Goal: Task Accomplishment & Management: Manage account settings

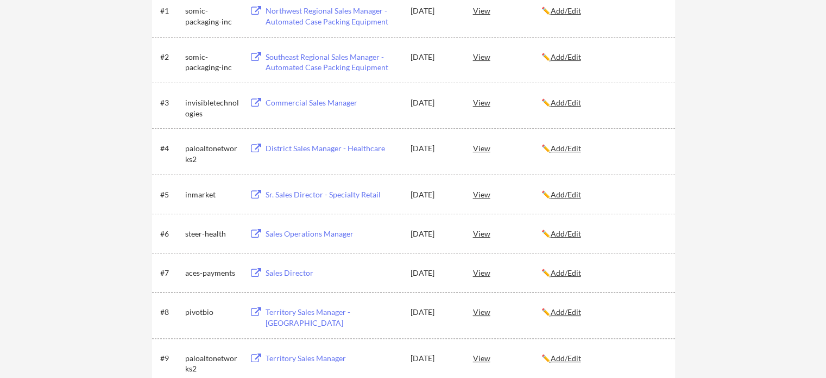
scroll to position [109, 0]
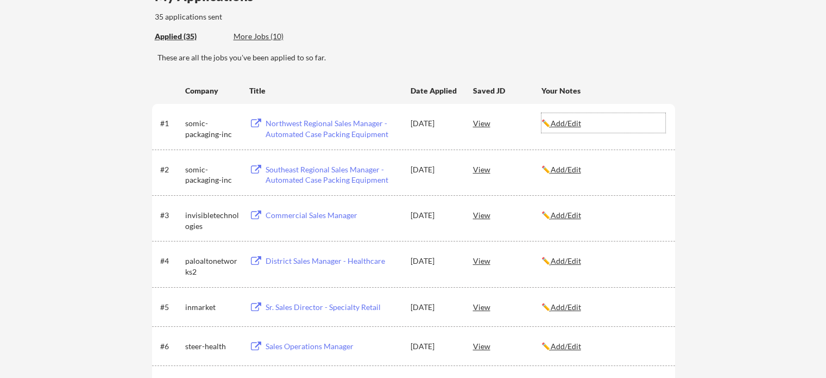
click at [568, 124] on u "Add/Edit" at bounding box center [566, 122] width 30 height 9
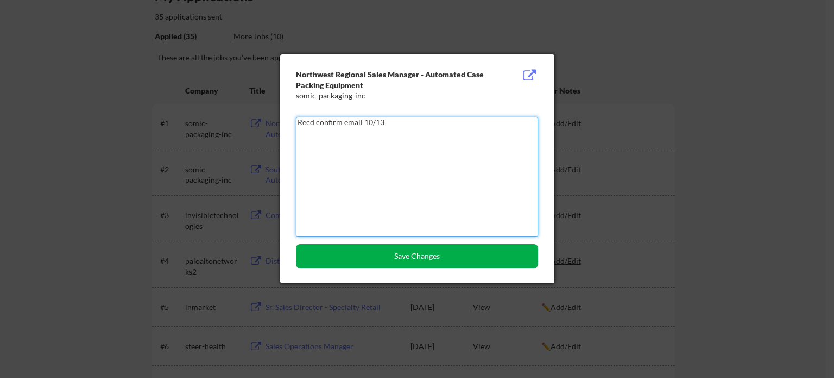
type textarea "Recd confirm email 10/13"
click at [422, 262] on button "Save Changes" at bounding box center [417, 256] width 242 height 24
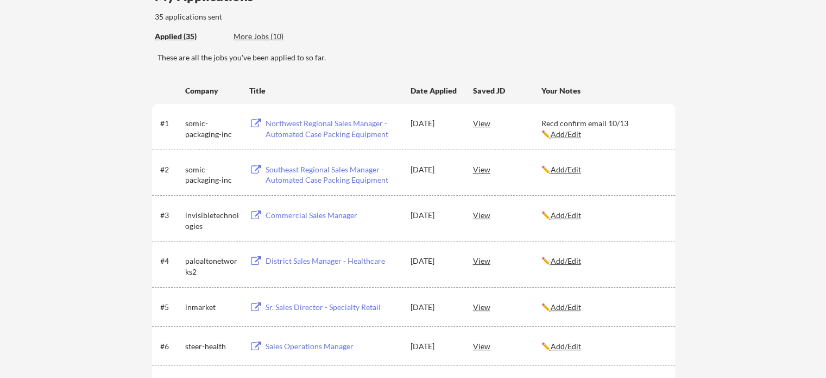
click at [569, 212] on u "Add/Edit" at bounding box center [566, 214] width 30 height 9
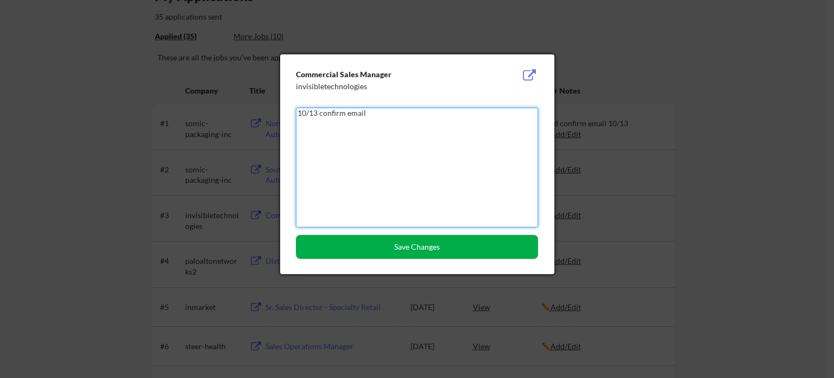
type textarea "10/13 confirm email"
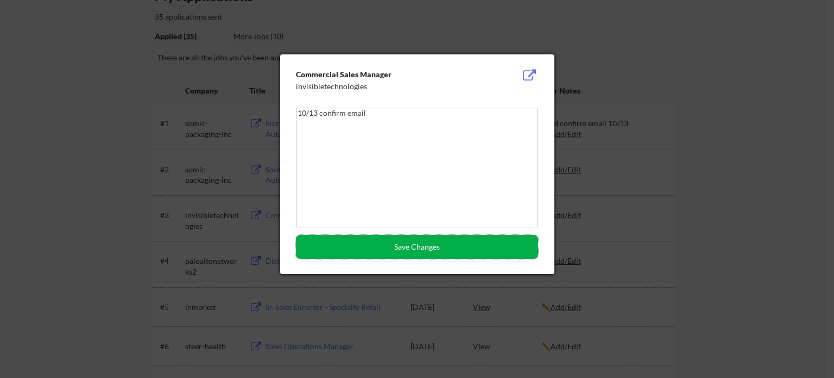
click at [435, 251] on button "Save Changes" at bounding box center [417, 247] width 242 height 24
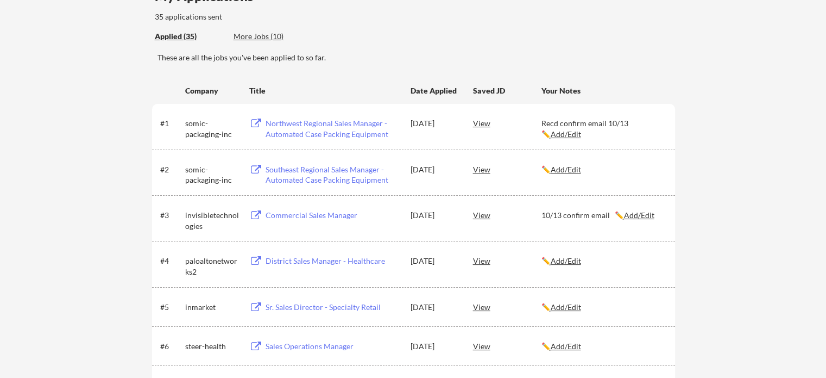
scroll to position [163, 0]
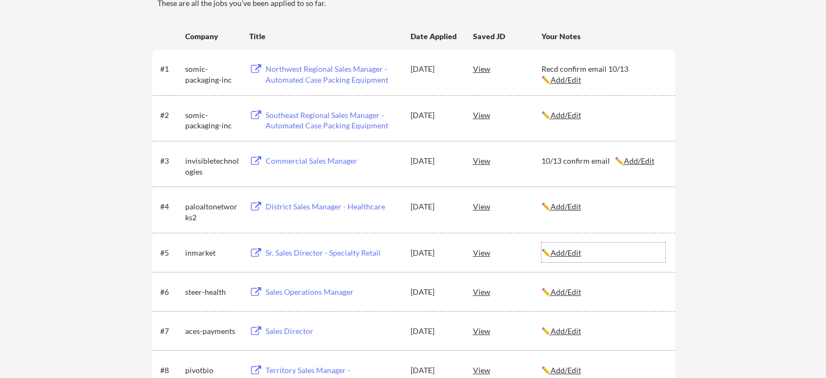
click at [576, 252] on u "Add/Edit" at bounding box center [566, 252] width 30 height 9
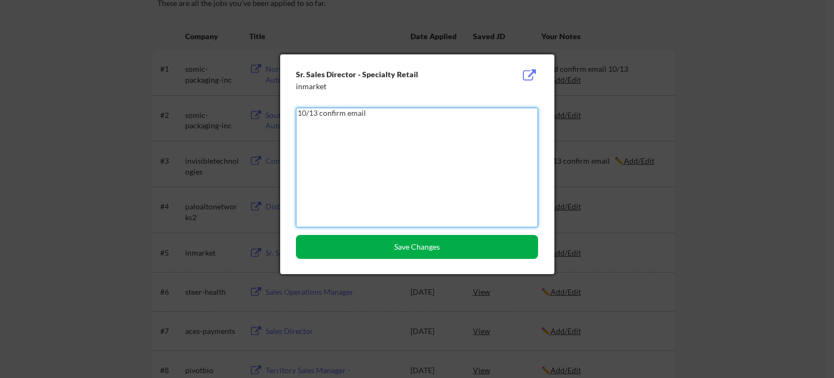
type textarea "10/13 confirm email"
click at [435, 246] on button "Save Changes" at bounding box center [417, 247] width 242 height 24
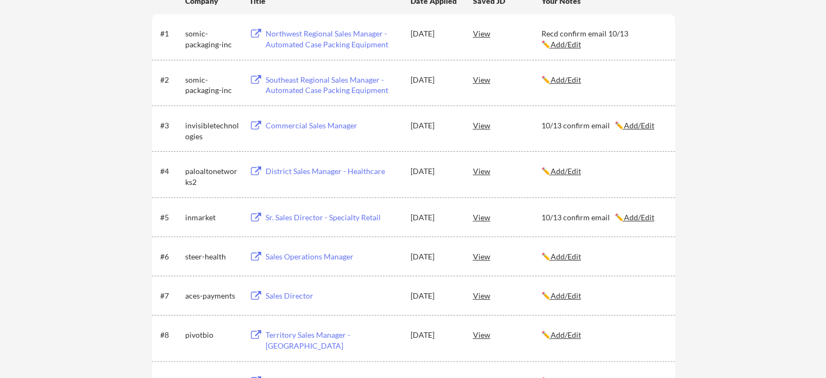
scroll to position [217, 0]
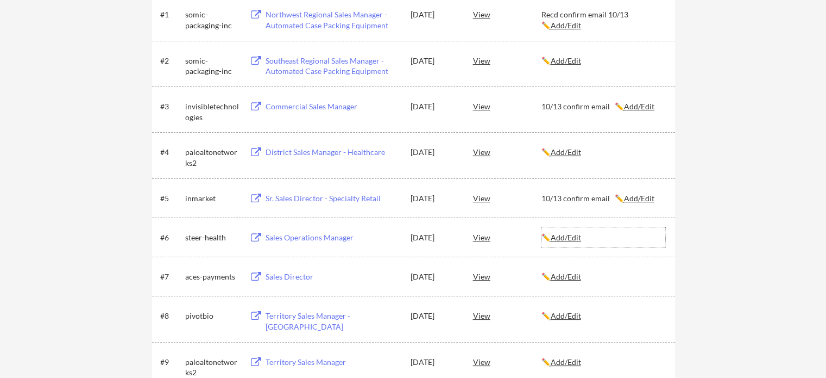
click at [574, 238] on u "Add/Edit" at bounding box center [566, 237] width 30 height 9
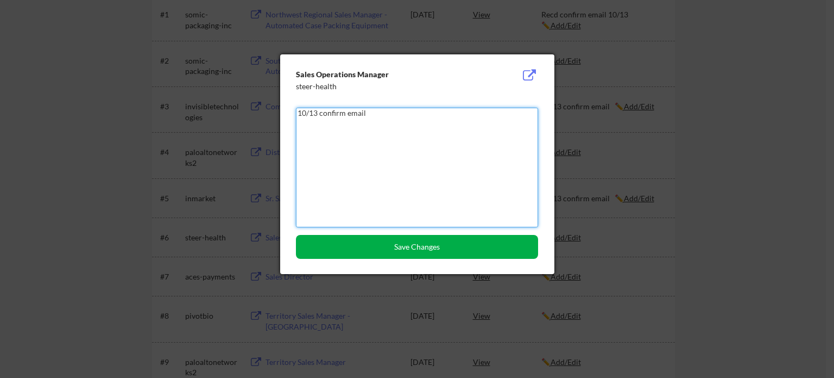
type textarea "10/13 confirm email"
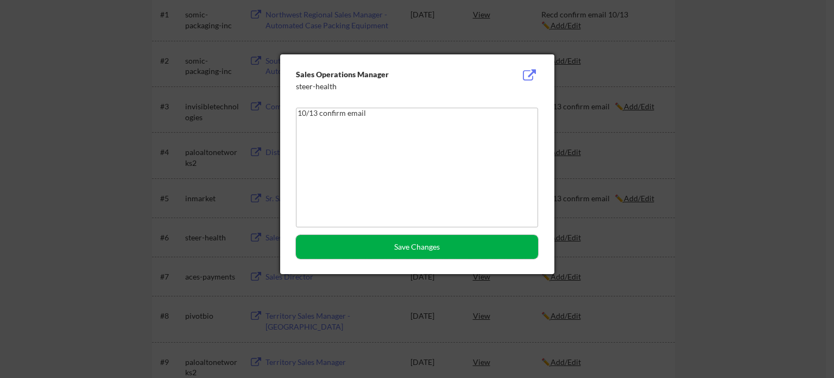
click at [416, 243] on button "Save Changes" at bounding box center [417, 247] width 242 height 24
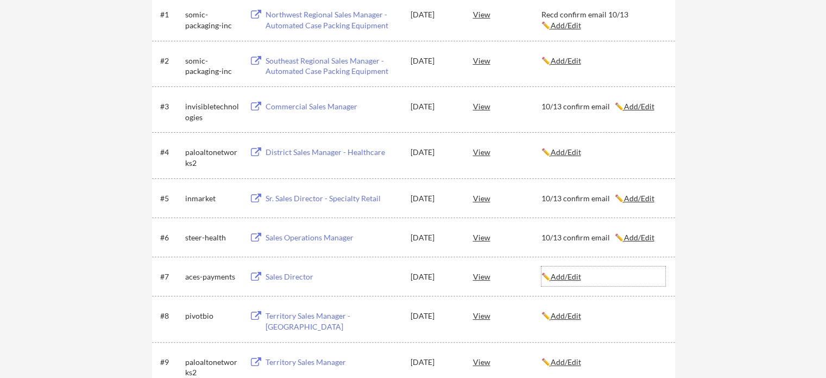
click at [574, 277] on u "Add/Edit" at bounding box center [566, 276] width 30 height 9
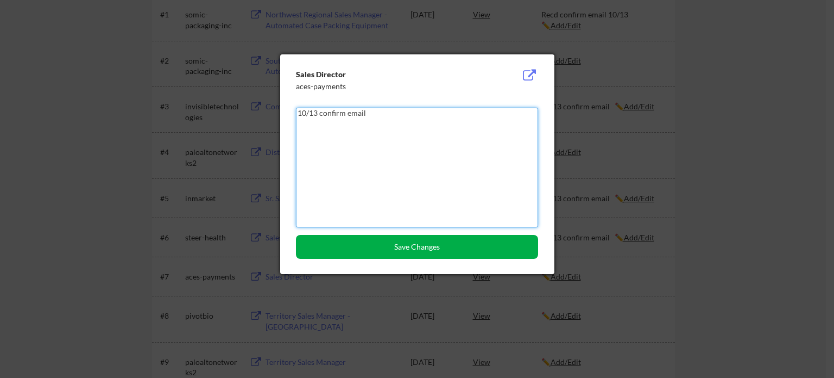
type textarea "10/13 confirm email"
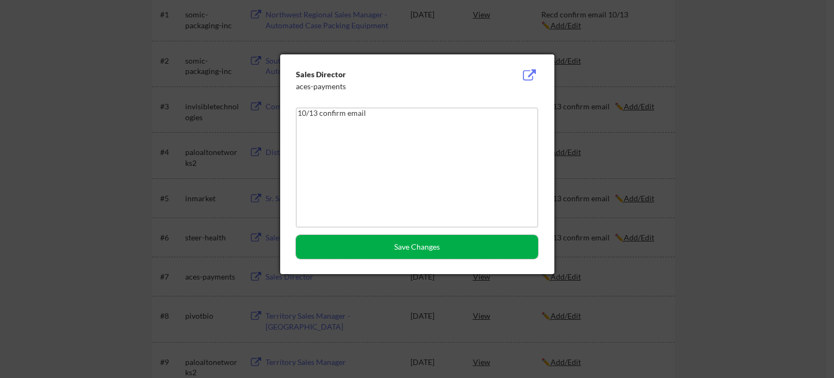
click at [431, 241] on button "Save Changes" at bounding box center [417, 247] width 242 height 24
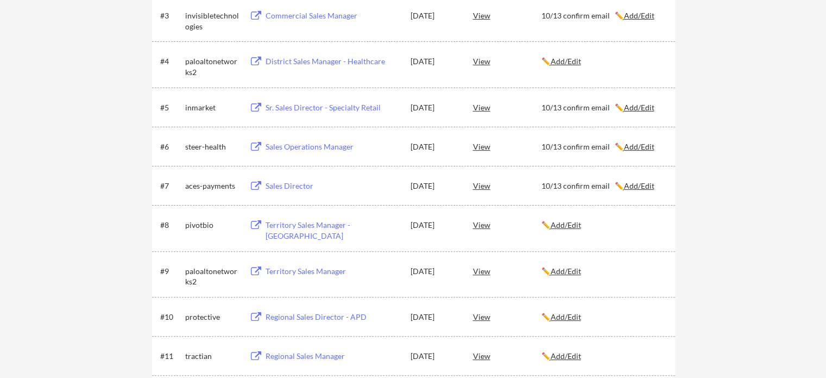
scroll to position [326, 0]
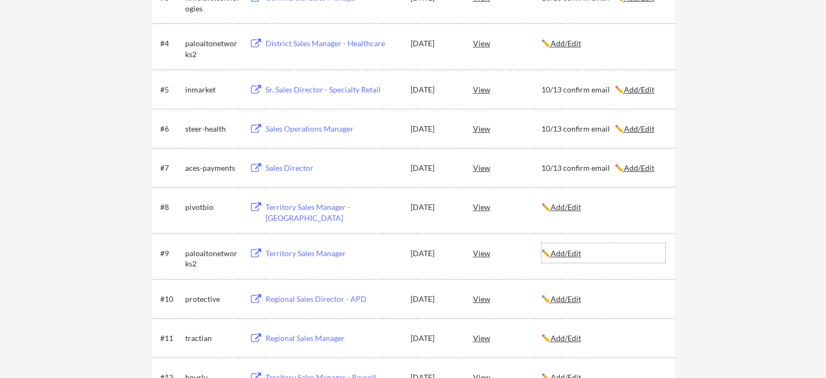
click at [573, 254] on u "Add/Edit" at bounding box center [566, 252] width 30 height 9
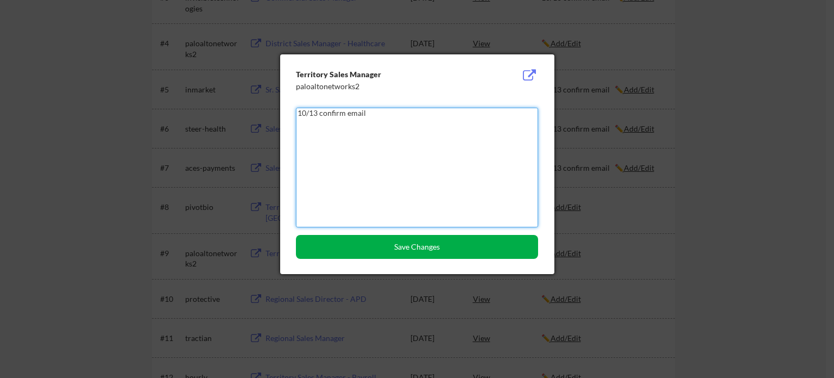
type textarea "10/13 confirm email"
click at [478, 243] on button "Save Changes" at bounding box center [417, 247] width 242 height 24
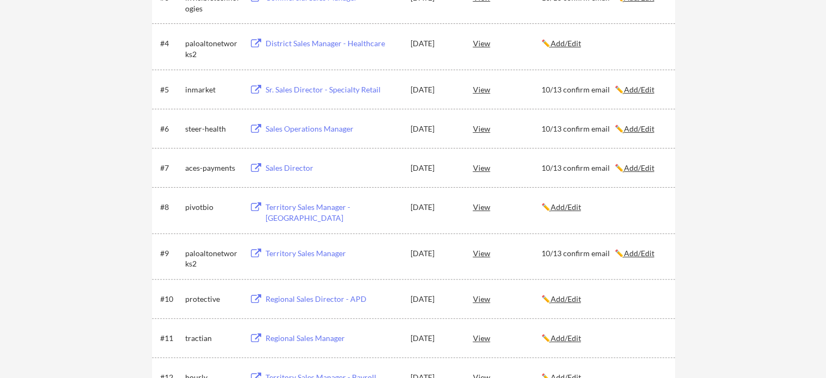
click at [581, 203] on u "Add/Edit" at bounding box center [566, 206] width 30 height 9
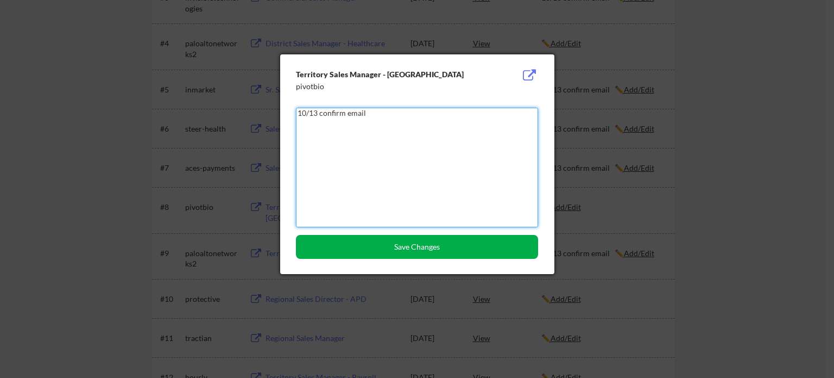
type textarea "10/13 confirm email"
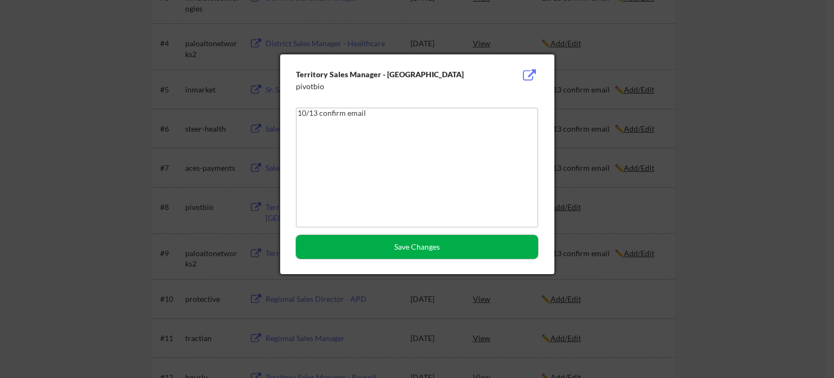
click at [445, 245] on button "Save Changes" at bounding box center [417, 247] width 242 height 24
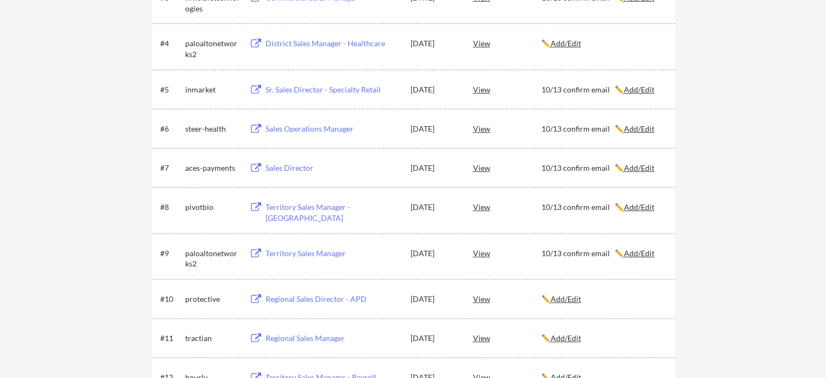
click at [575, 299] on u "Add/Edit" at bounding box center [566, 298] width 30 height 9
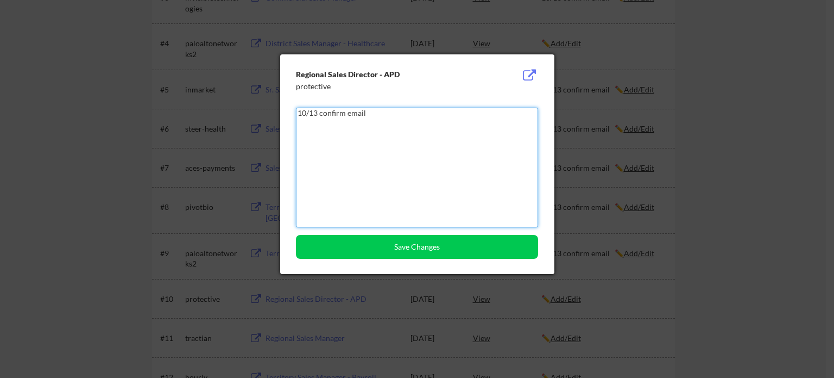
type textarea "10/13 confirm email"
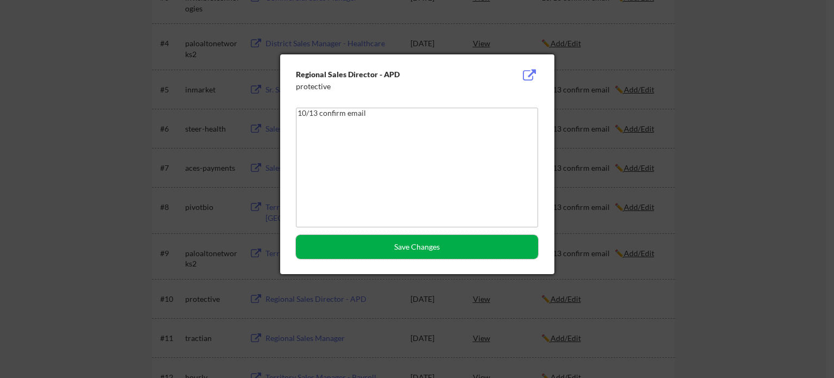
click at [439, 248] on button "Save Changes" at bounding box center [417, 247] width 242 height 24
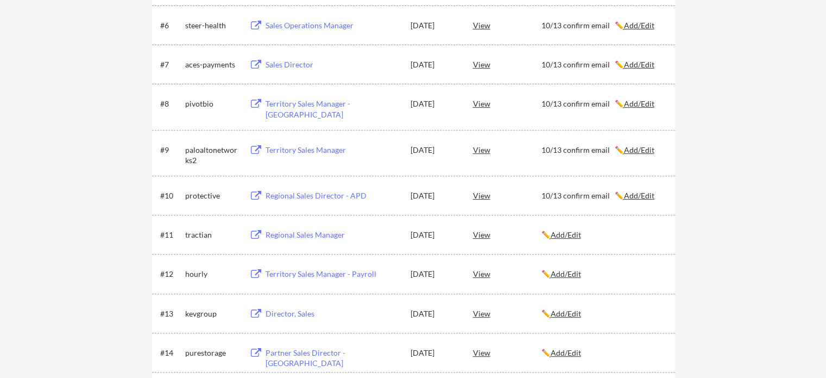
scroll to position [435, 0]
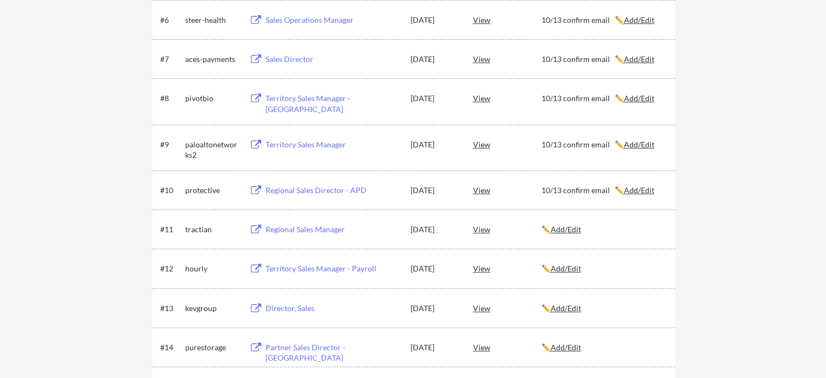
click at [568, 267] on u "Add/Edit" at bounding box center [566, 267] width 30 height 9
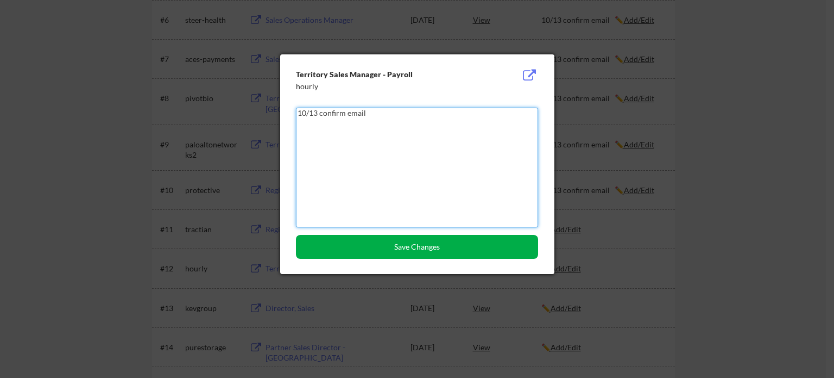
type textarea "10/13 confirm email"
click at [420, 239] on button "Save Changes" at bounding box center [417, 247] width 242 height 24
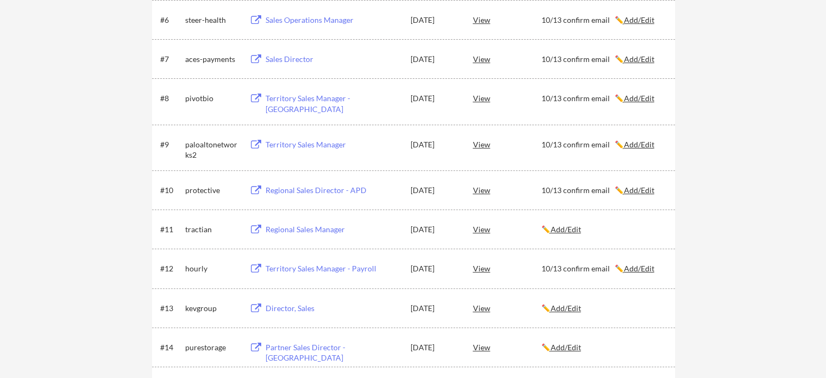
click at [571, 226] on u "Add/Edit" at bounding box center [566, 228] width 30 height 9
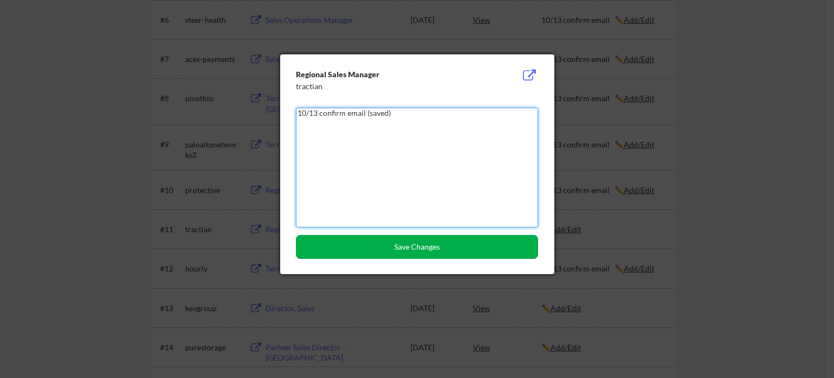
type textarea "10/13 confirm email (saved)"
click at [484, 248] on button "Save Changes" at bounding box center [417, 247] width 242 height 24
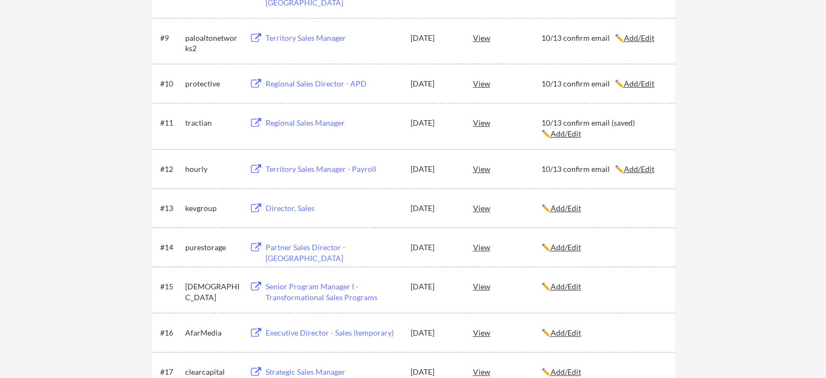
scroll to position [543, 0]
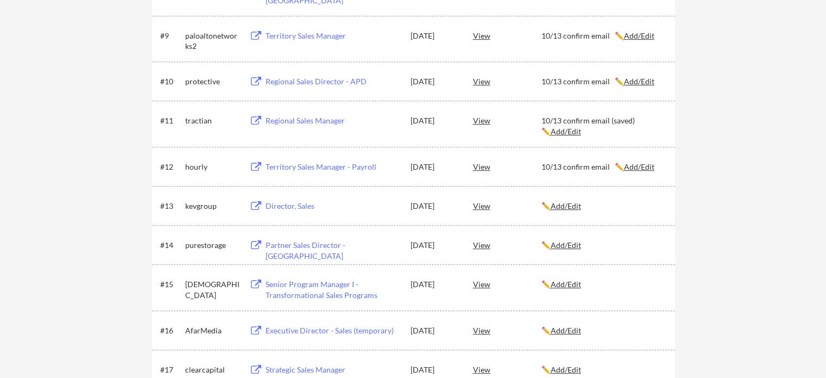
click at [573, 206] on u "Add/Edit" at bounding box center [566, 205] width 30 height 9
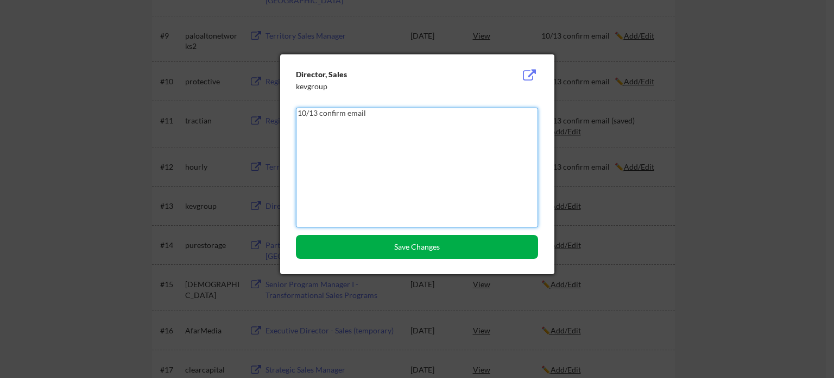
type textarea "10/13 confirm email"
click at [453, 245] on button "Save Changes" at bounding box center [417, 247] width 242 height 24
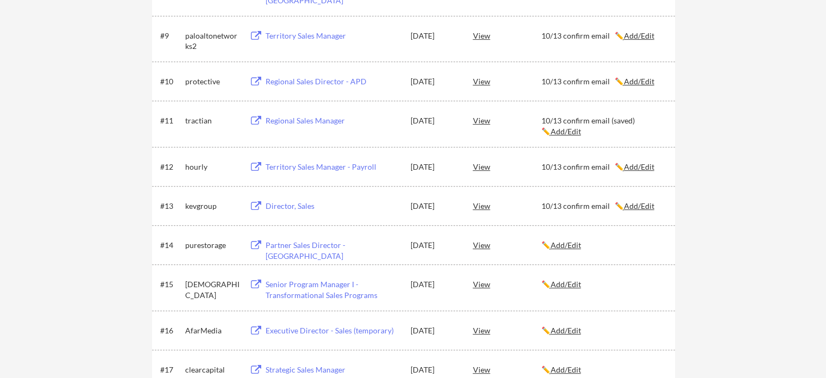
click at [581, 285] on u "Add/Edit" at bounding box center [566, 283] width 30 height 9
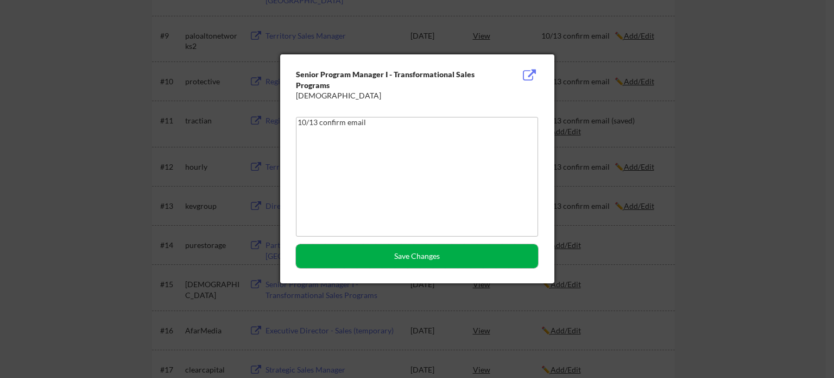
click at [416, 260] on button "Save Changes" at bounding box center [417, 256] width 242 height 24
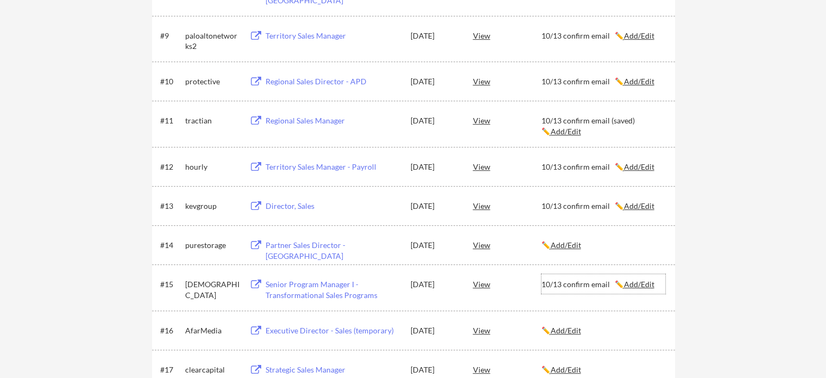
click at [585, 284] on div "10/13 confirm email ✏️ Add/Edit" at bounding box center [604, 284] width 124 height 11
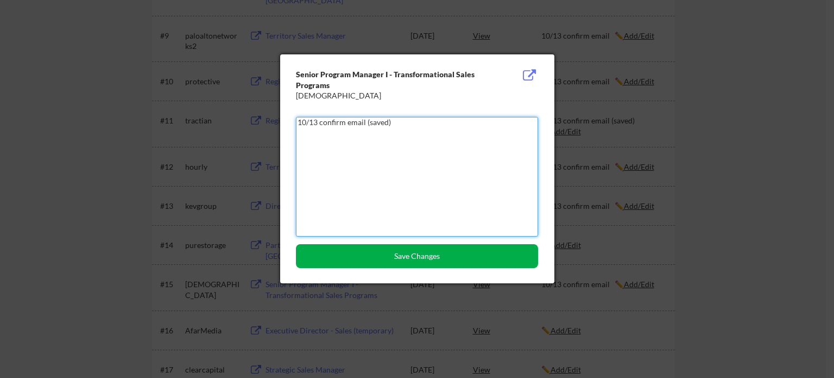
type textarea "10/13 confirm email (saved)"
click at [391, 260] on button "Save Changes" at bounding box center [417, 256] width 242 height 24
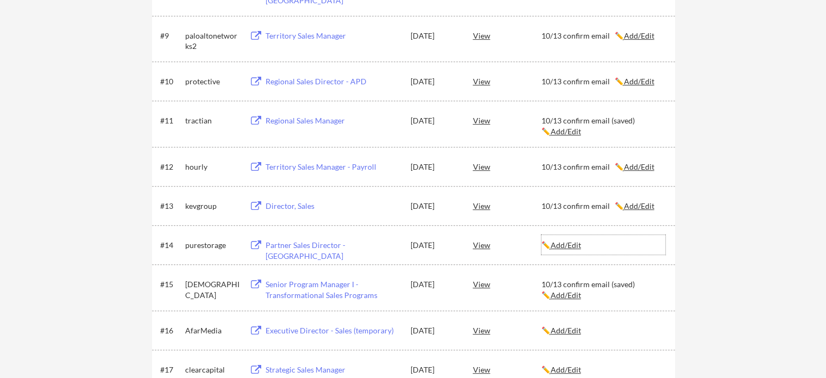
click at [563, 243] on u "Add/Edit" at bounding box center [566, 244] width 30 height 9
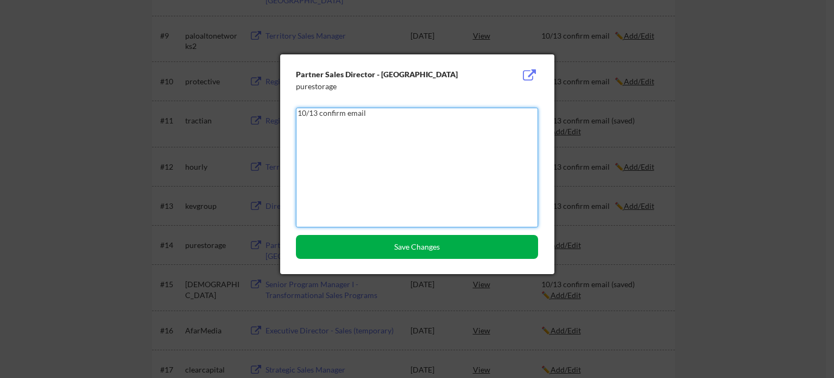
type textarea "10/13 confirm email"
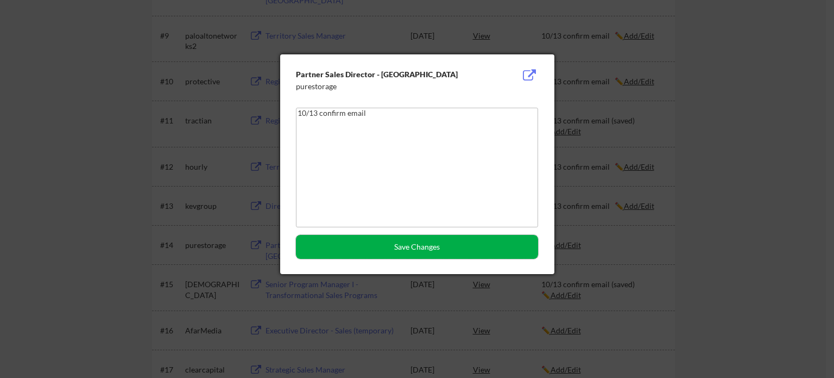
click at [442, 255] on button "Save Changes" at bounding box center [417, 247] width 242 height 24
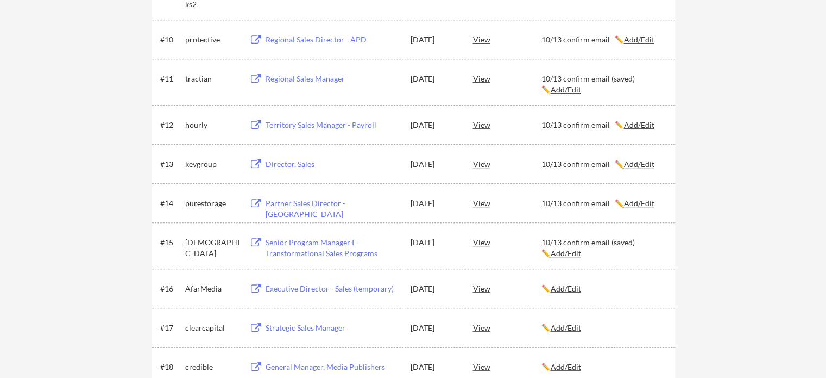
scroll to position [652, 0]
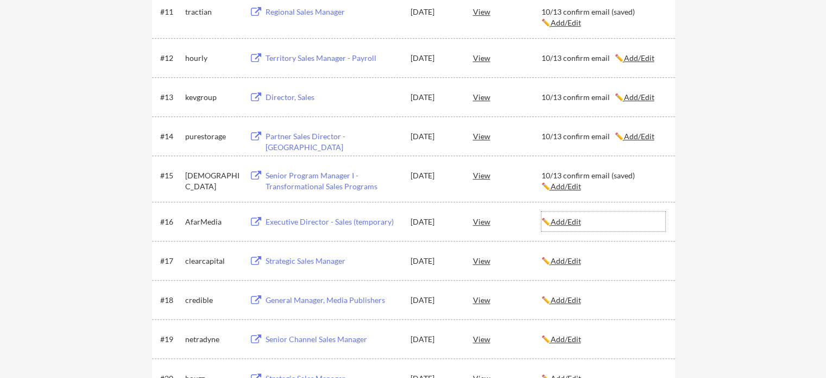
click at [572, 222] on u "Add/Edit" at bounding box center [566, 221] width 30 height 9
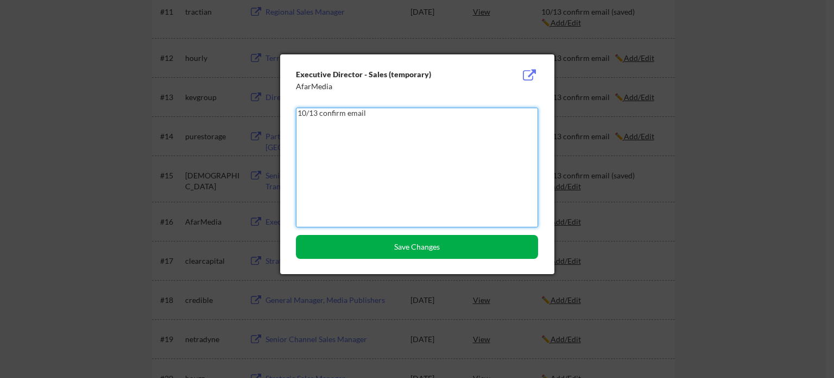
type textarea "10/13 confirm email"
click at [474, 248] on button "Save Changes" at bounding box center [417, 247] width 242 height 24
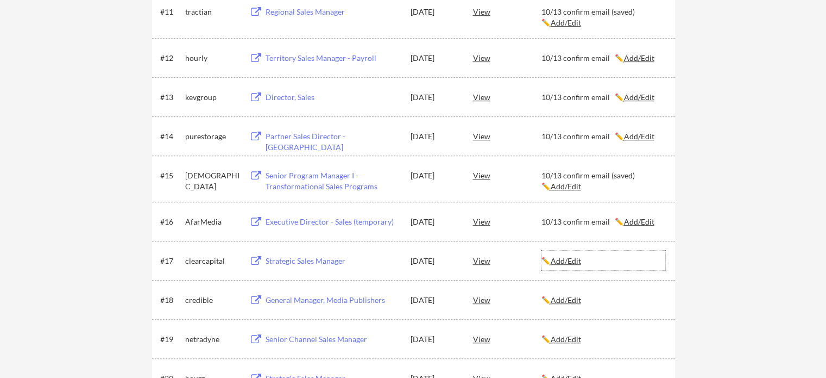
click at [567, 260] on u "Add/Edit" at bounding box center [566, 260] width 30 height 9
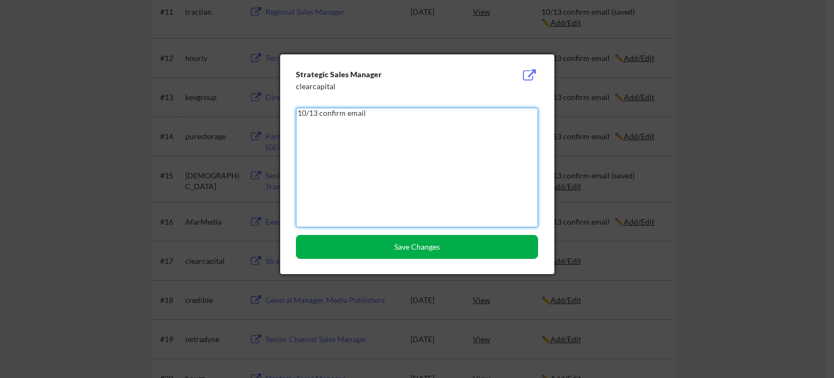
type textarea "10/13 confirm email"
click at [456, 249] on button "Save Changes" at bounding box center [417, 247] width 242 height 24
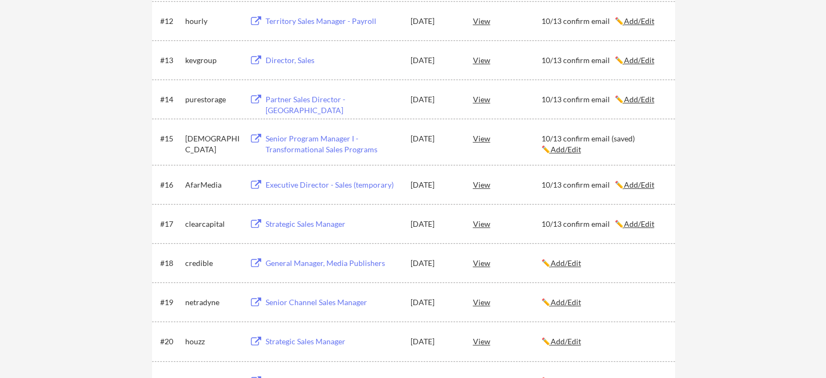
scroll to position [706, 0]
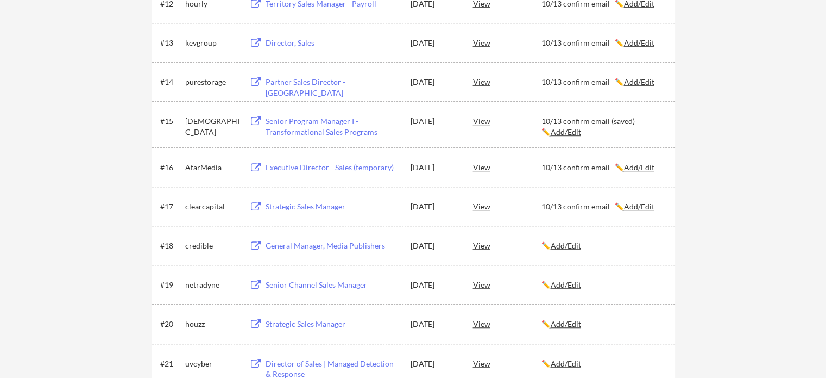
click at [576, 244] on u "Add/Edit" at bounding box center [566, 245] width 30 height 9
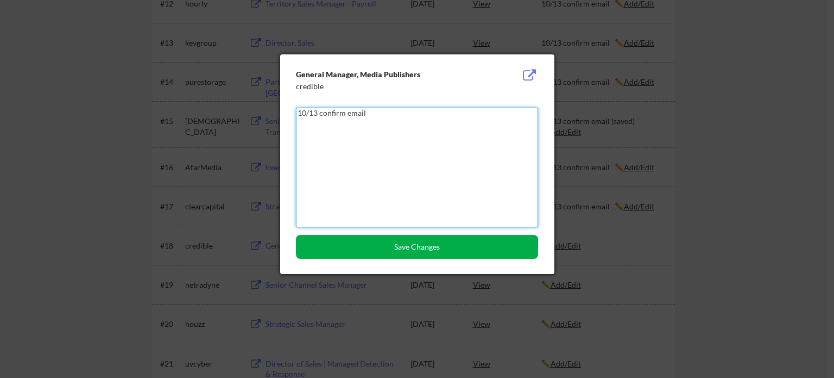
type textarea "10/13 confirm email"
click at [494, 244] on button "Save Changes" at bounding box center [417, 247] width 242 height 24
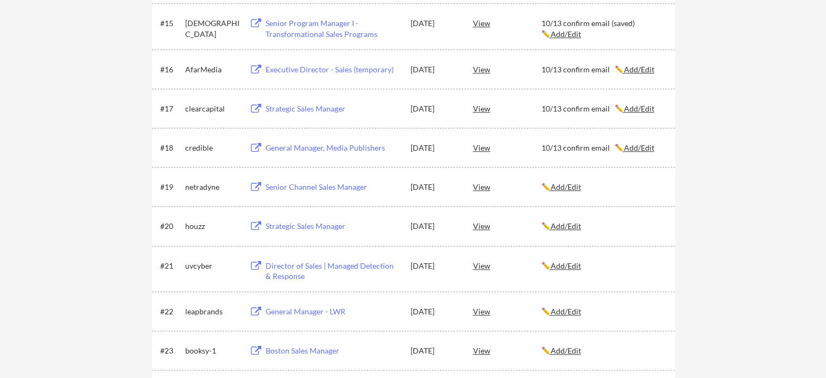
scroll to position [815, 0]
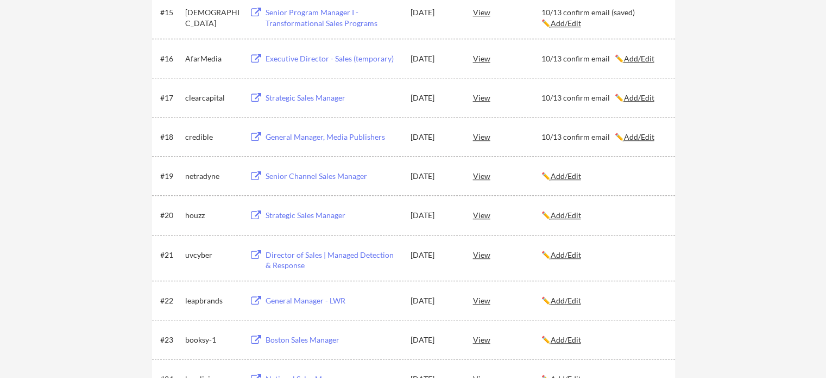
click at [575, 176] on u "Add/Edit" at bounding box center [566, 175] width 30 height 9
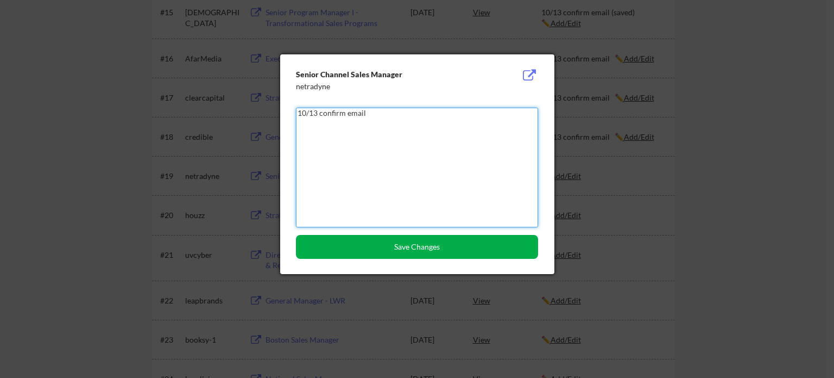
type textarea "10/13 confirm email"
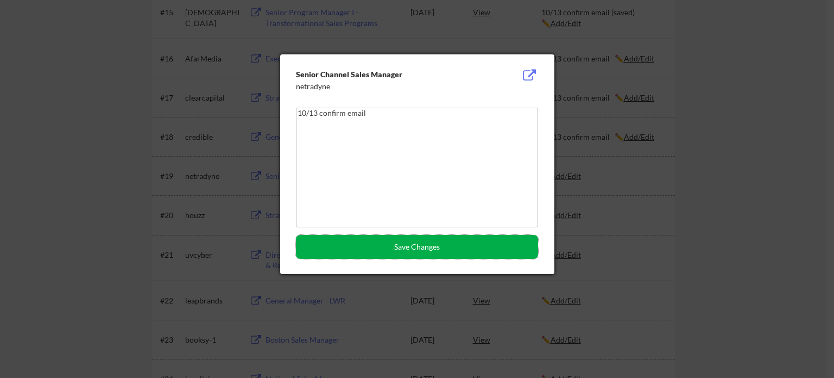
click at [426, 242] on button "Save Changes" at bounding box center [417, 247] width 242 height 24
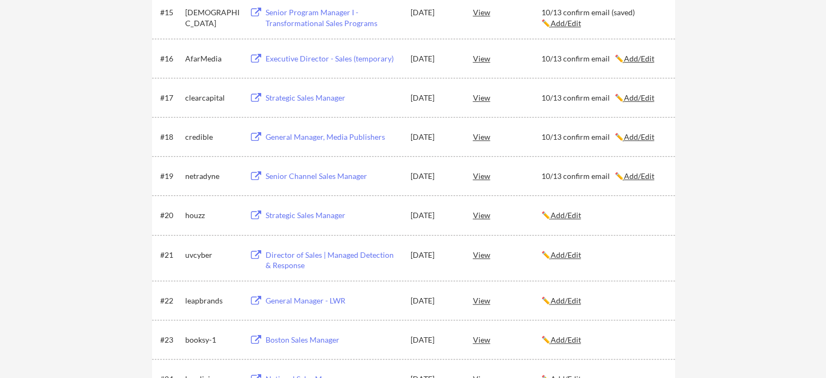
click at [573, 214] on u "Add/Edit" at bounding box center [566, 214] width 30 height 9
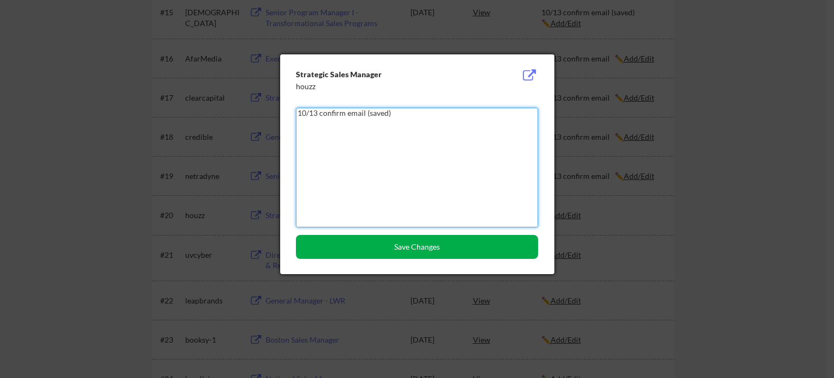
type textarea "10/13 confirm email (saved)"
click at [465, 242] on button "Save Changes" at bounding box center [417, 247] width 242 height 24
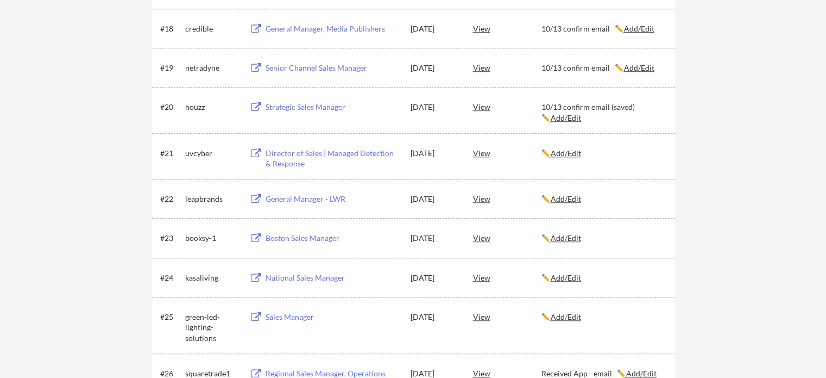
scroll to position [924, 0]
click at [575, 240] on u "Add/Edit" at bounding box center [566, 237] width 30 height 9
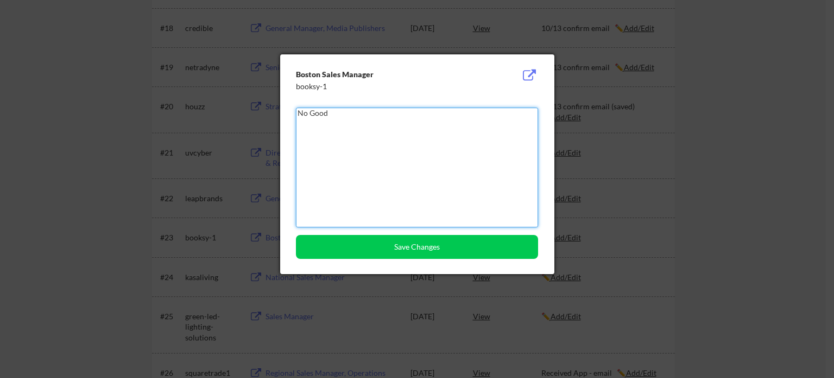
type textarea "No Good"
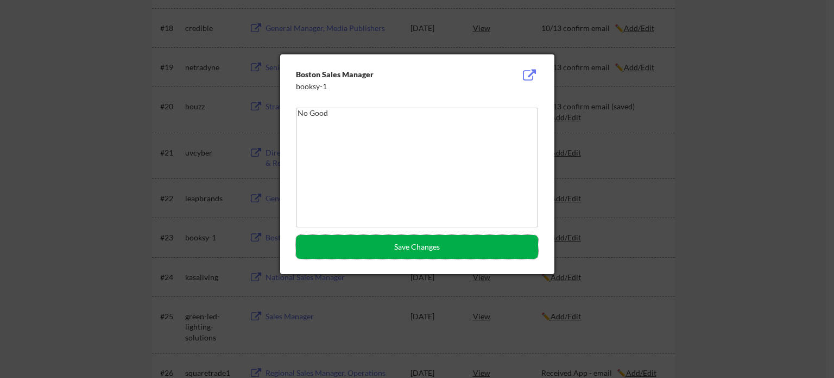
click at [461, 249] on button "Save Changes" at bounding box center [417, 247] width 242 height 24
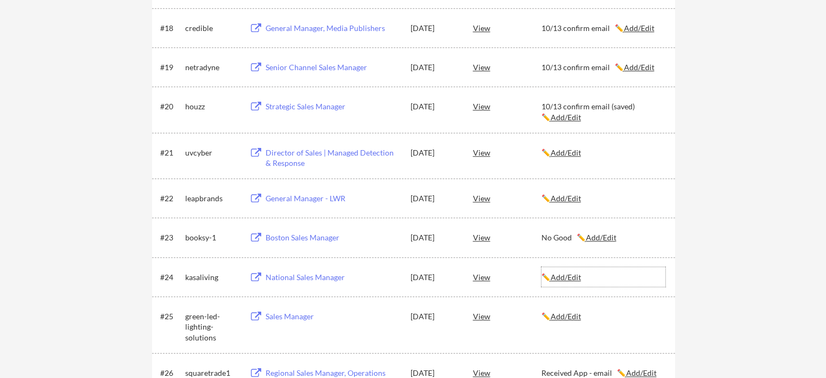
click at [572, 278] on u "Add/Edit" at bounding box center [566, 276] width 30 height 9
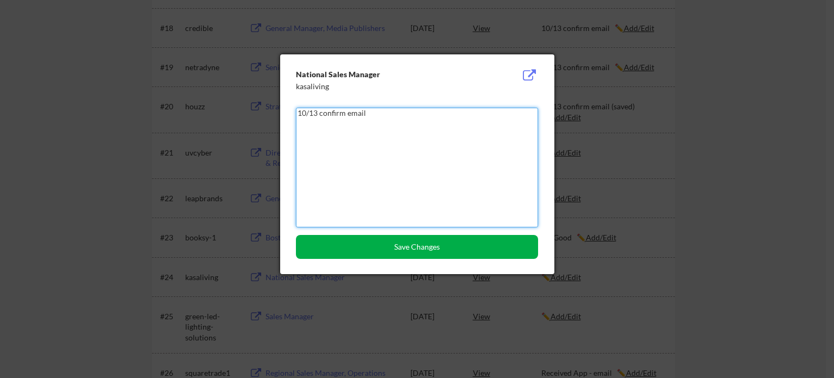
type textarea "10/13 confirm email"
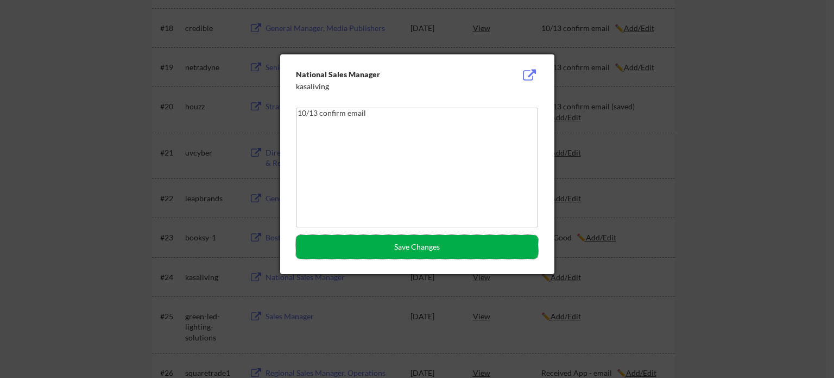
click at [426, 243] on button "Save Changes" at bounding box center [417, 247] width 242 height 24
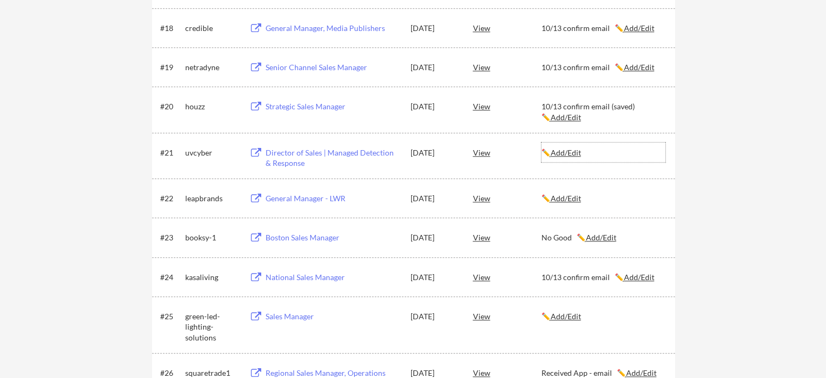
click at [581, 155] on u "Add/Edit" at bounding box center [566, 152] width 30 height 9
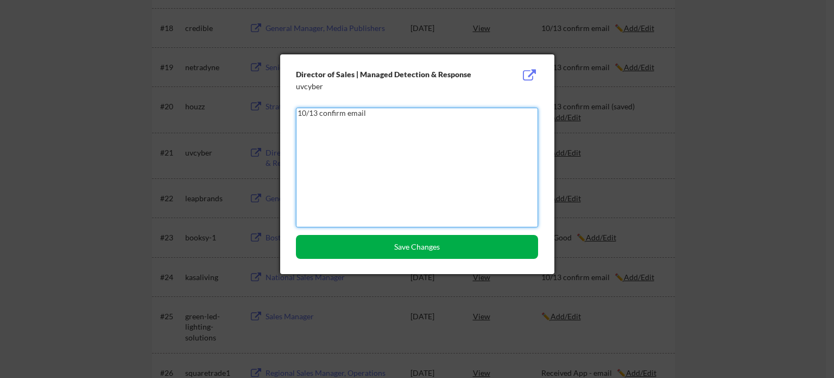
type textarea "10/13 confirm email"
click at [459, 243] on button "Save Changes" at bounding box center [417, 247] width 242 height 24
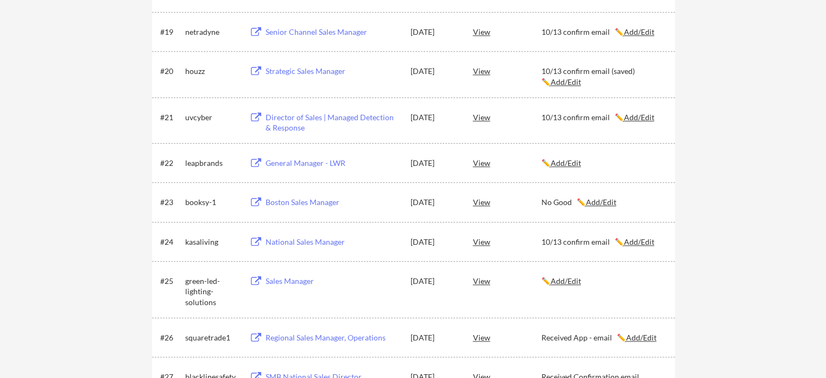
scroll to position [978, 0]
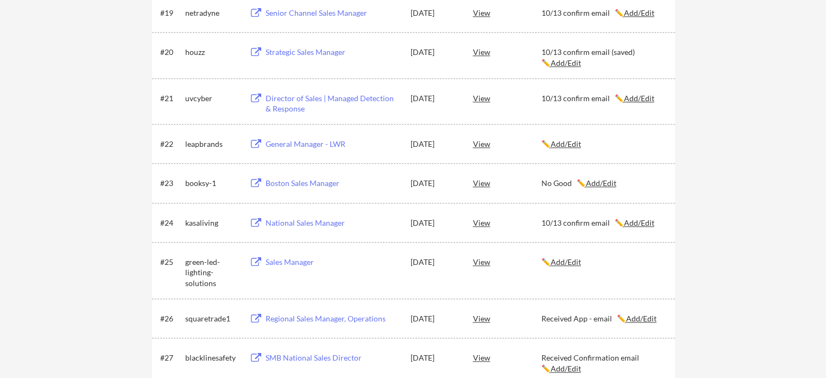
click at [575, 257] on u "Add/Edit" at bounding box center [566, 261] width 30 height 9
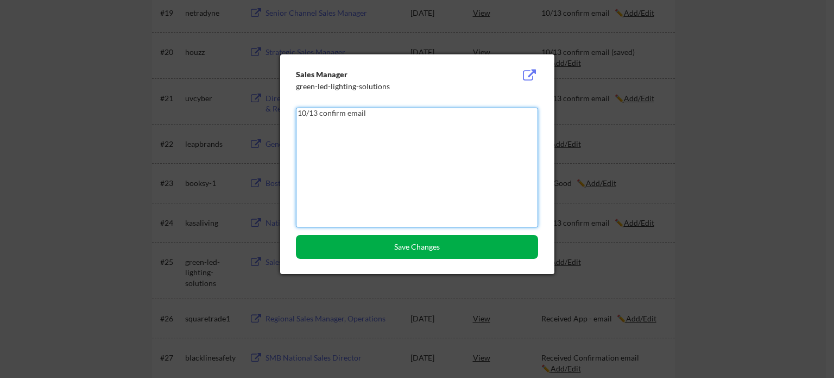
type textarea "10/13 confirm email"
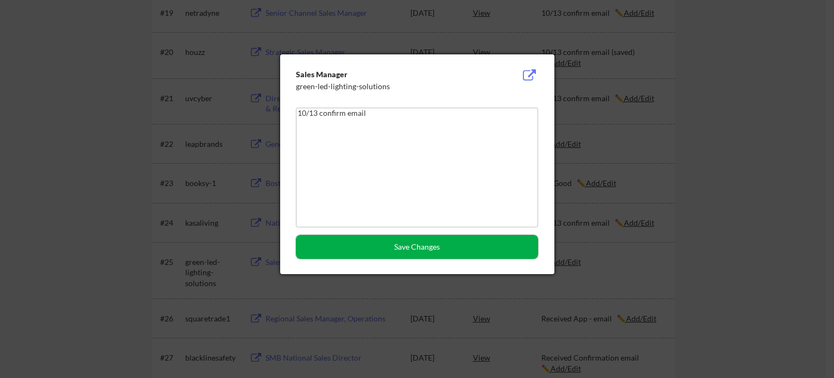
click at [427, 241] on button "Save Changes" at bounding box center [417, 247] width 242 height 24
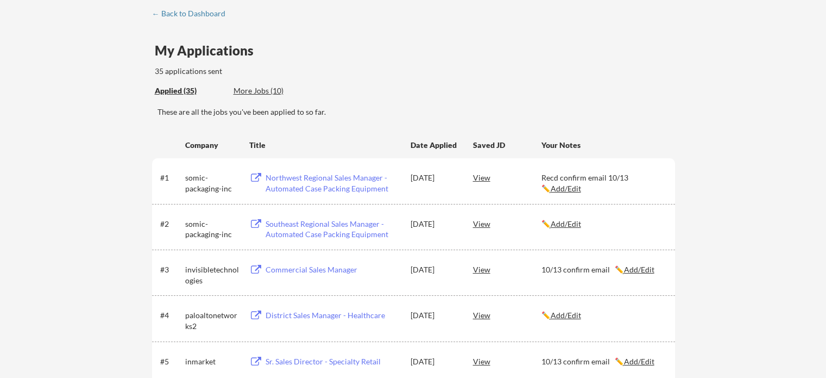
scroll to position [0, 0]
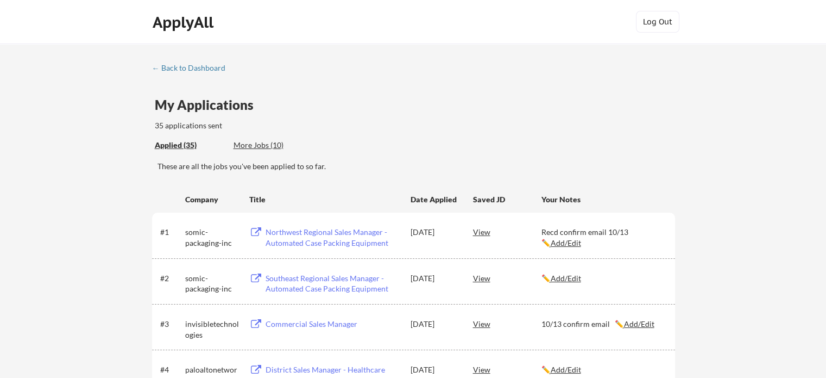
click at [263, 142] on div "More Jobs (10)" at bounding box center [274, 145] width 80 height 11
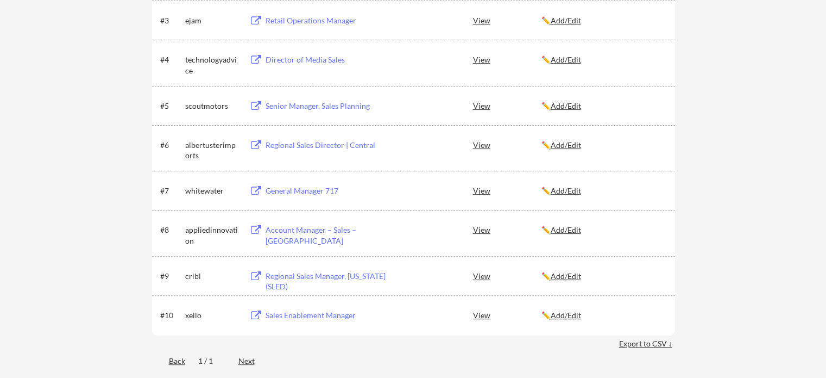
scroll to position [326, 0]
